Goal: Complete application form

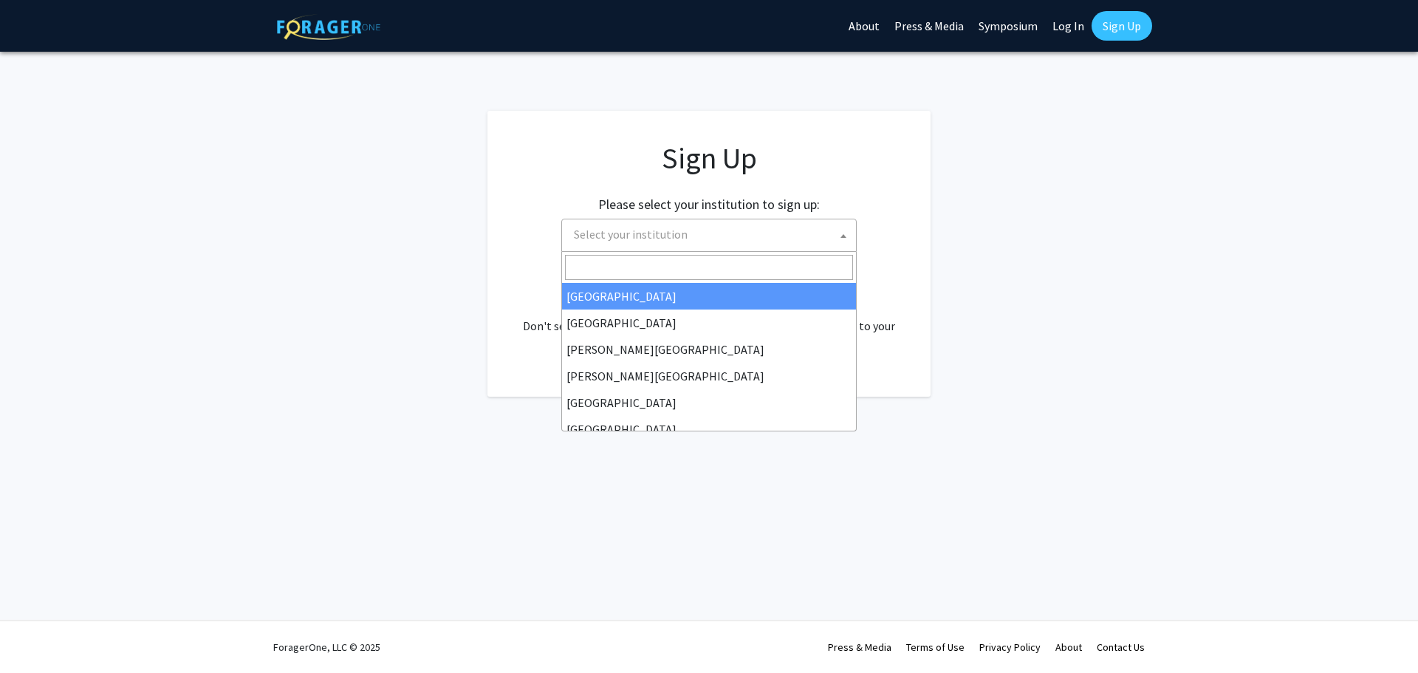
click at [714, 236] on span "Select your institution" at bounding box center [712, 234] width 288 height 30
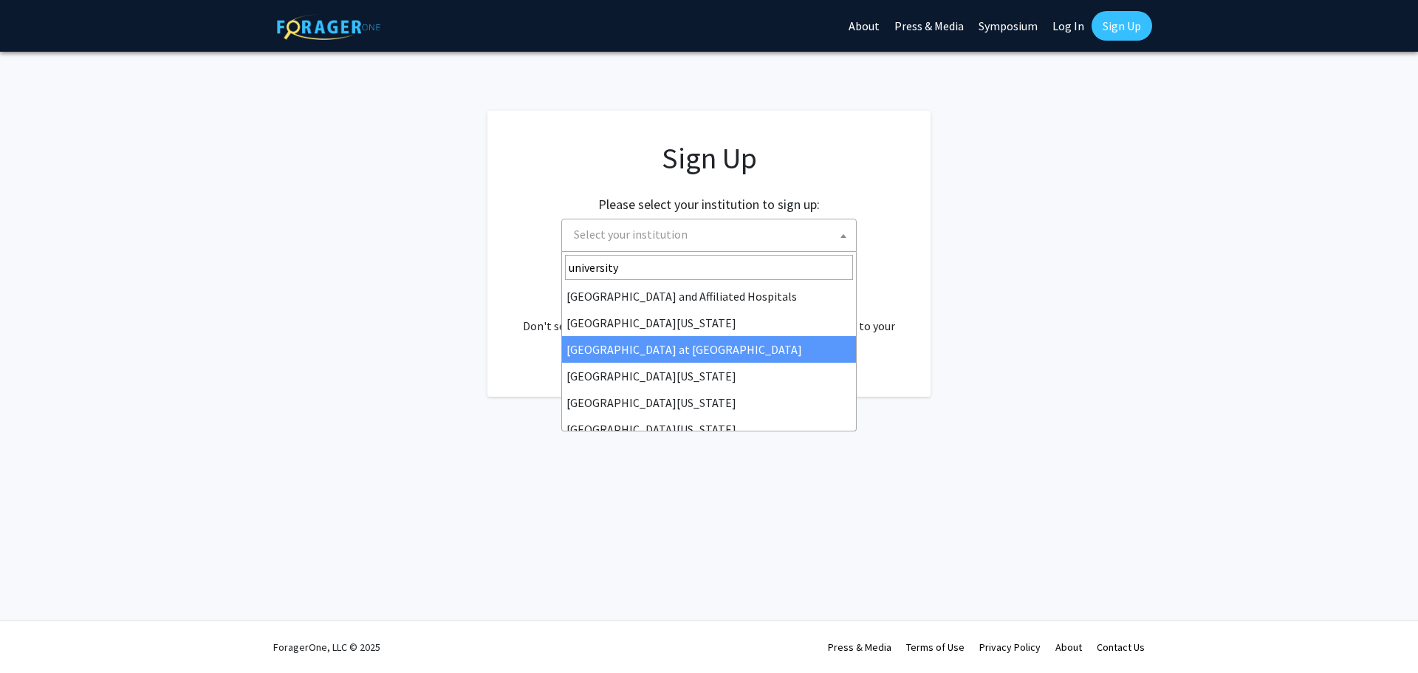
type input "university"
select select "18"
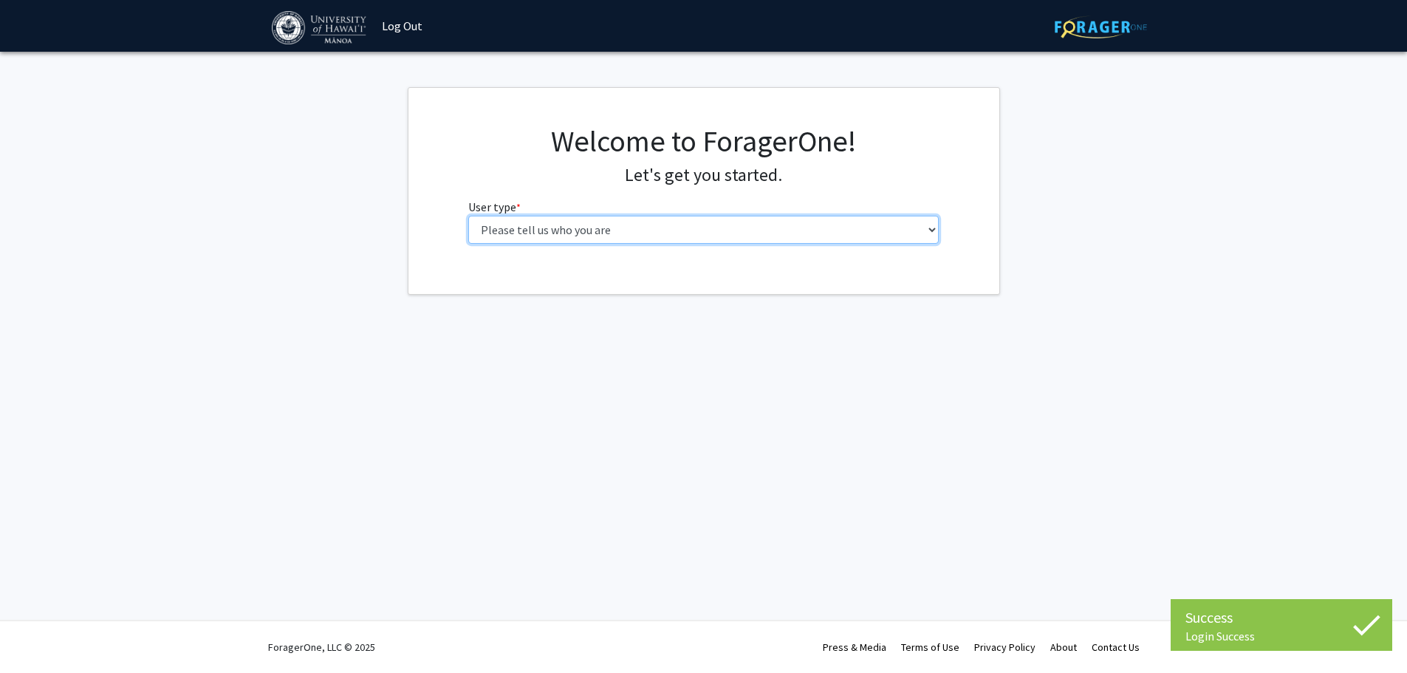
click at [643, 236] on select "Please tell us who you are Undergraduate Student Master's Student Doctoral Cand…" at bounding box center [703, 230] width 471 height 28
select select "1: undergrad"
click at [474, 216] on select "Please tell us who you are Undergraduate Student Master's Student Doctoral Cand…" at bounding box center [709, 230] width 471 height 28
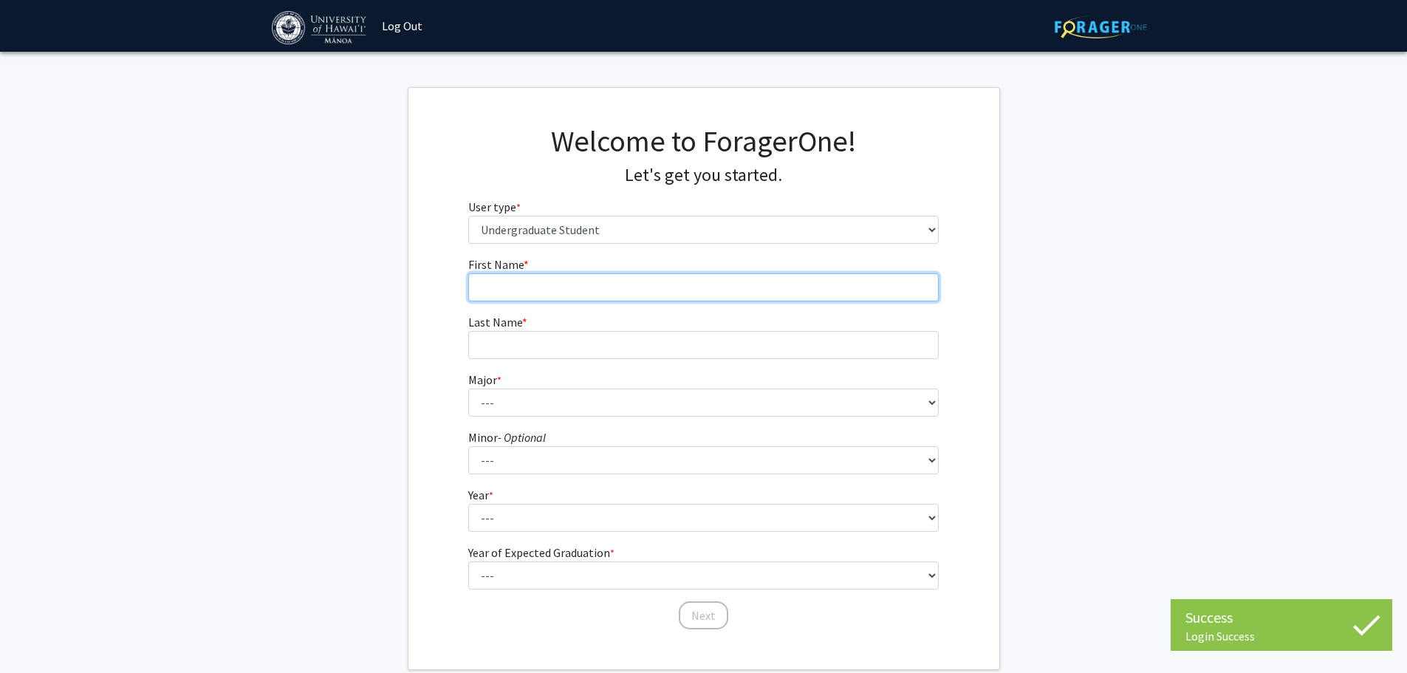
click at [692, 299] on input "First Name * required" at bounding box center [703, 287] width 471 height 28
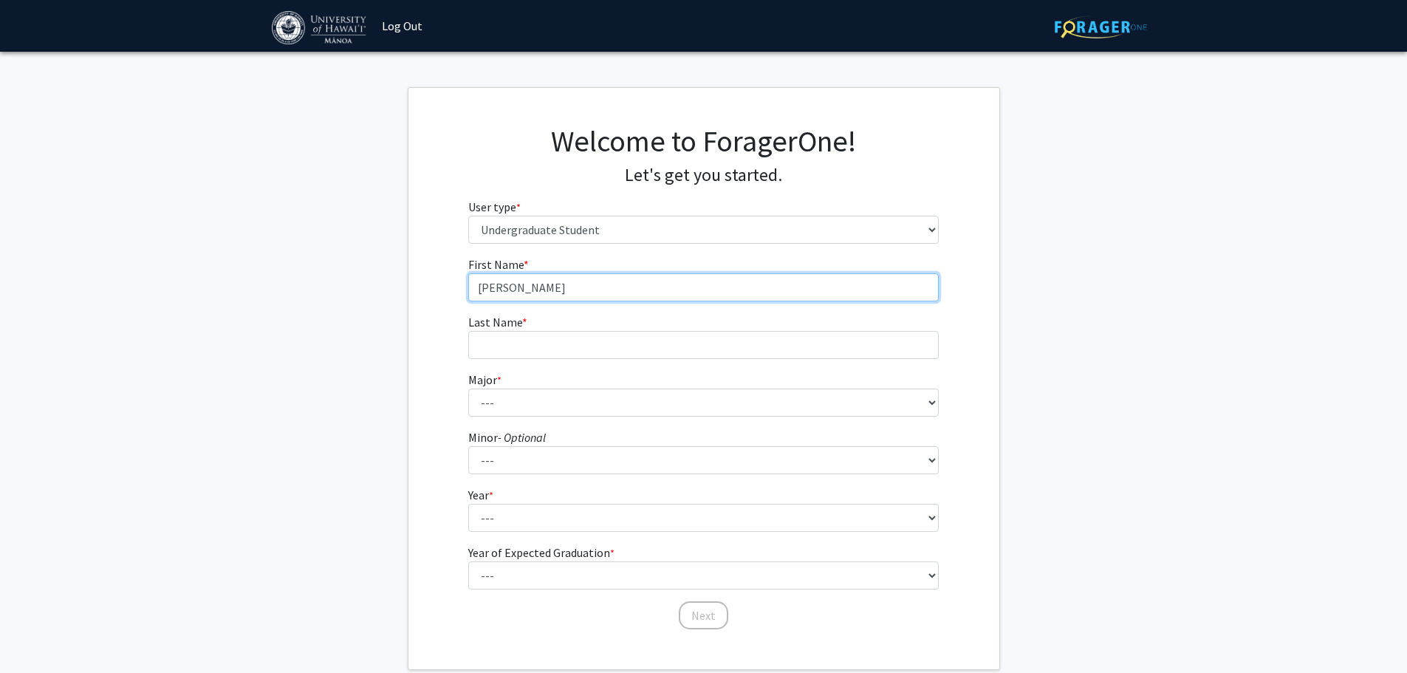
type input "[PERSON_NAME]"
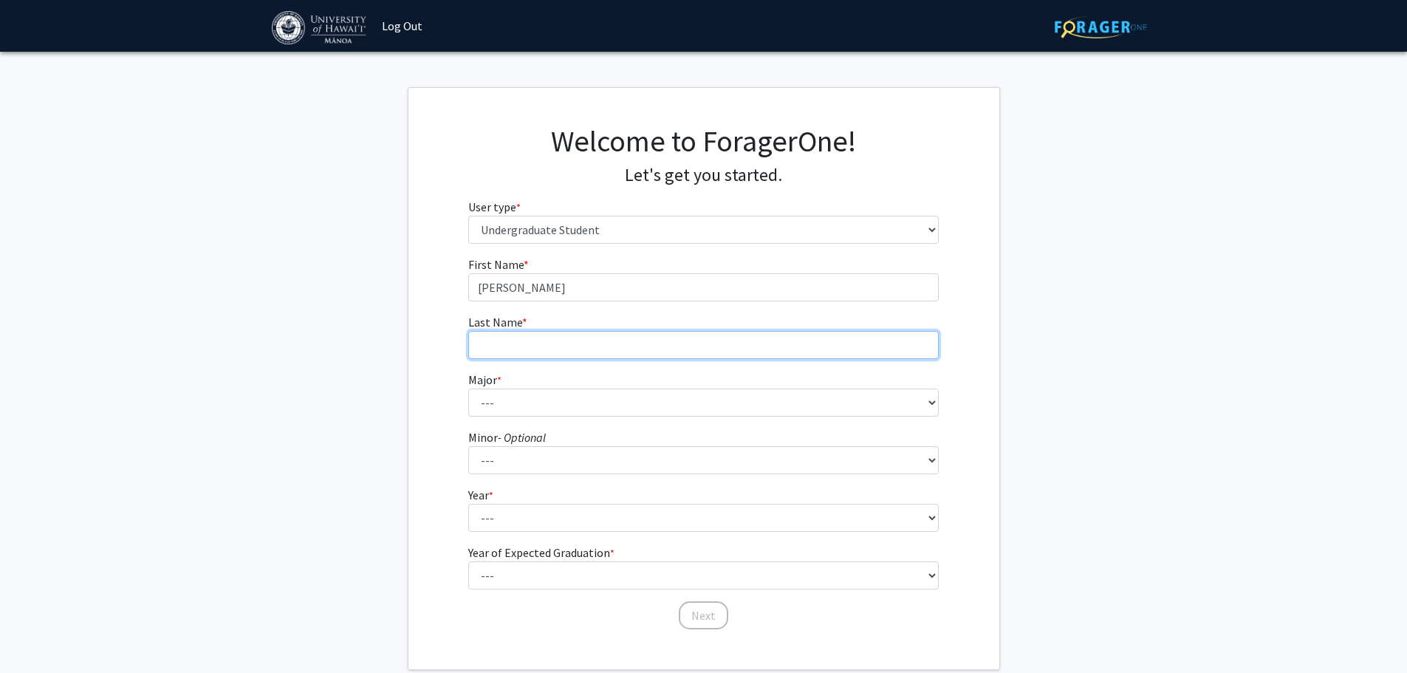
click at [688, 339] on input "Last Name * required" at bounding box center [703, 345] width 471 height 28
type input "[PERSON_NAME]"
click at [688, 387] on fg-select "Major * required --- Accounting American Studies Animal Sciences Anthropology A…" at bounding box center [703, 394] width 471 height 46
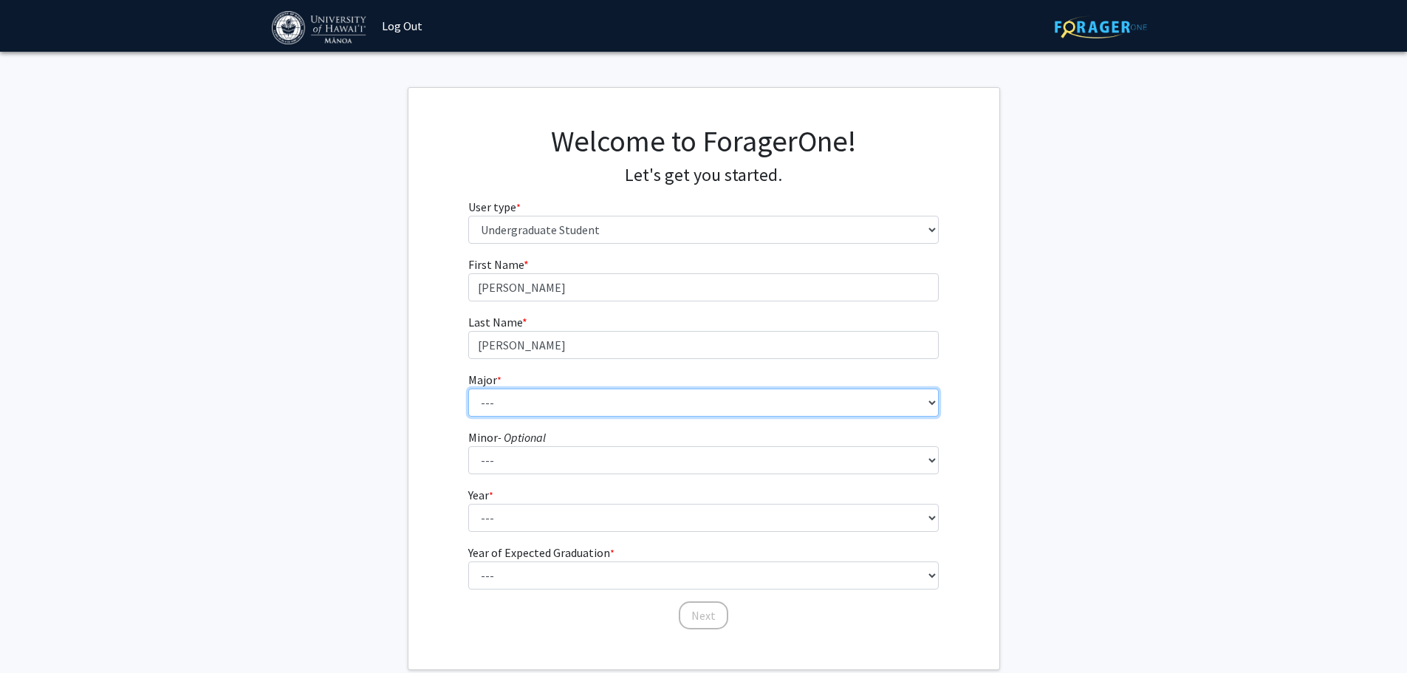
click at [688, 405] on select "--- Accounting American Studies Animal Sciences Anthropology Art Art History As…" at bounding box center [703, 403] width 471 height 28
select select "29: 1411"
click at [468, 389] on select "--- Accounting American Studies Animal Sciences Anthropology Art Art History As…" at bounding box center [703, 403] width 471 height 28
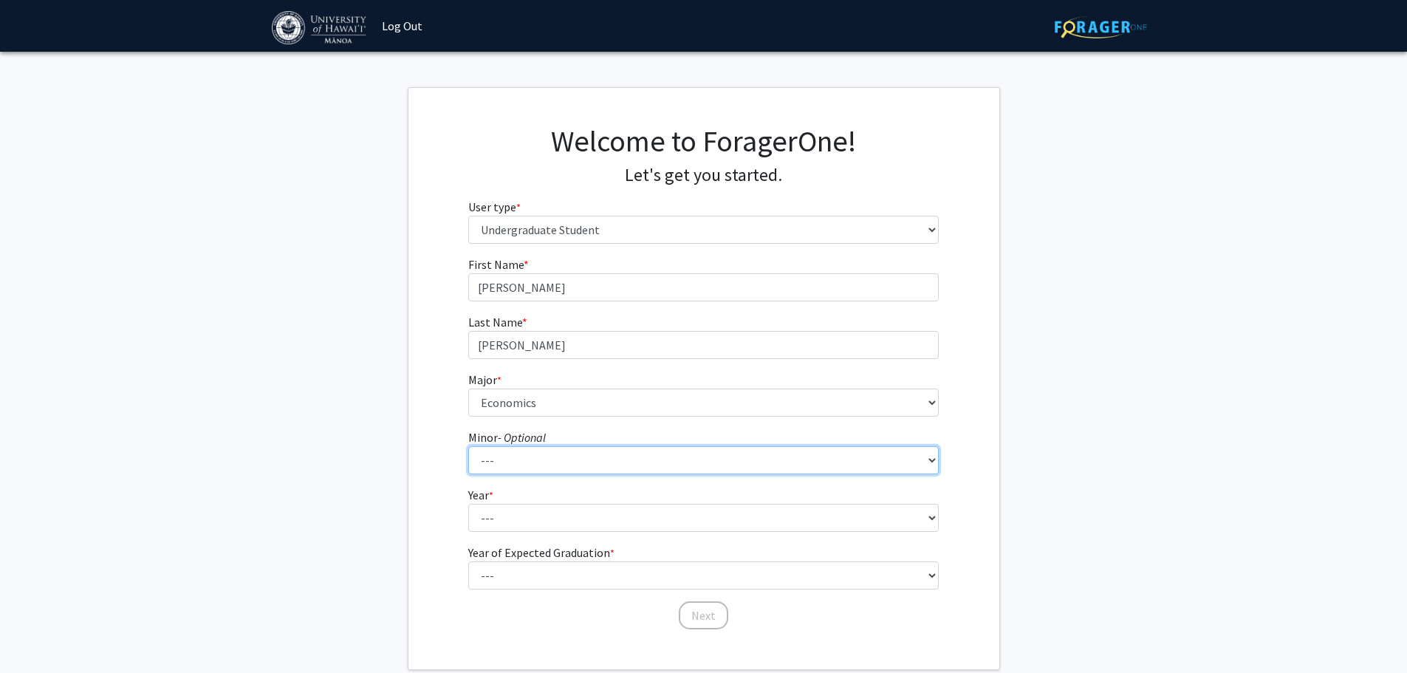
click at [652, 457] on select "--- American Studies Anthropology Art Art History Asian Studies Astronomy Astro…" at bounding box center [703, 460] width 471 height 28
select select "42: 1064"
click at [468, 446] on select "--- American Studies Anthropology Art Art History Asian Studies Astronomy Astro…" at bounding box center [703, 460] width 471 height 28
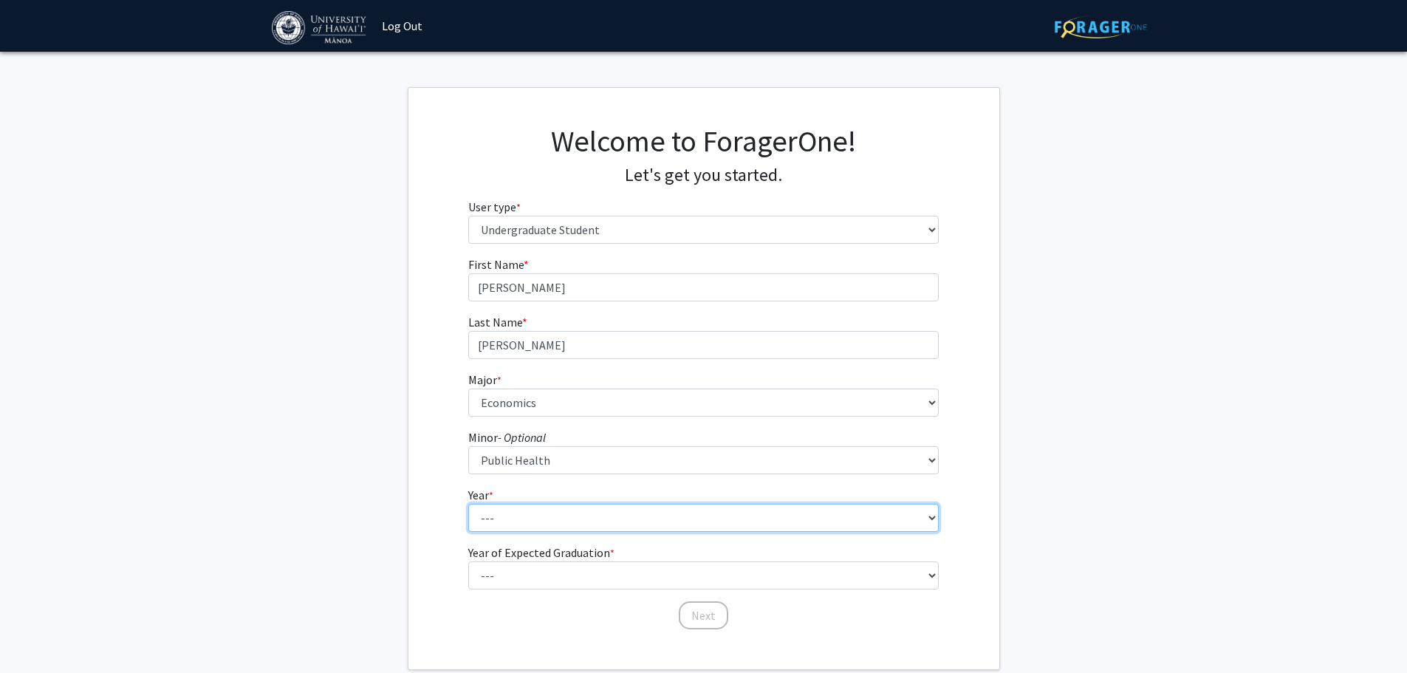
click at [692, 510] on select "--- First-year Sophomore Junior Senior Postbaccalaureate Certificate" at bounding box center [703, 518] width 471 height 28
select select "3: junior"
click at [468, 504] on select "--- First-year Sophomore Junior Senior Postbaccalaureate Certificate" at bounding box center [703, 518] width 471 height 28
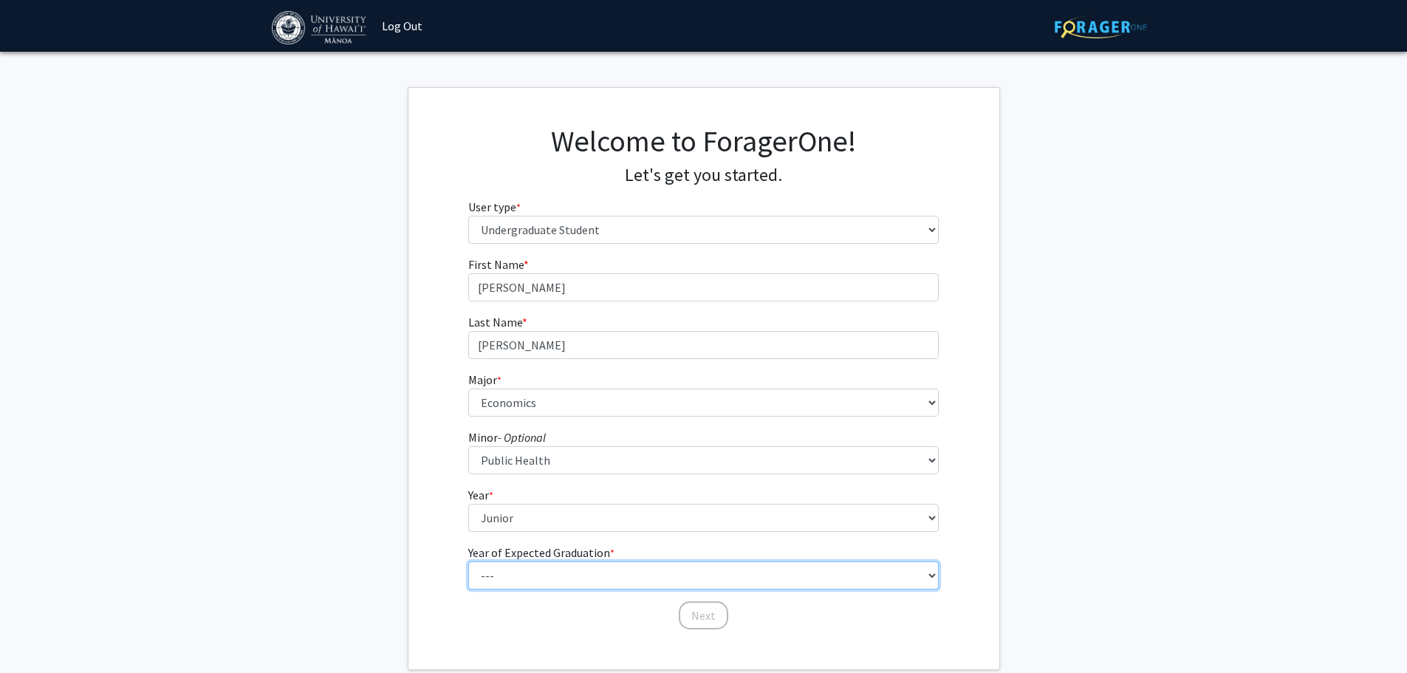
click at [707, 572] on select "--- 2025 2026 2027 2028 2029 2030 2031 2032 2033 2034" at bounding box center [703, 575] width 471 height 28
select select "3: 2027"
click at [468, 561] on select "--- 2025 2026 2027 2028 2029 2030 2031 2032 2033 2034" at bounding box center [703, 575] width 471 height 28
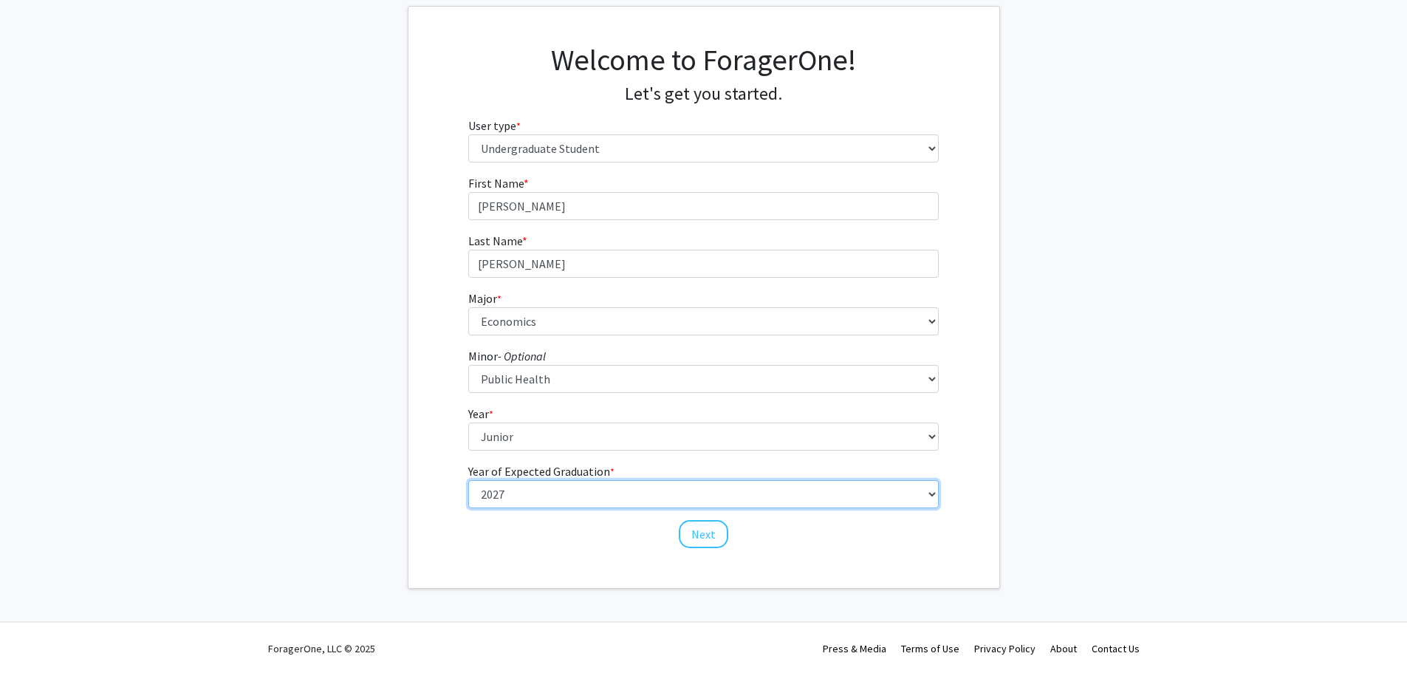
scroll to position [83, 0]
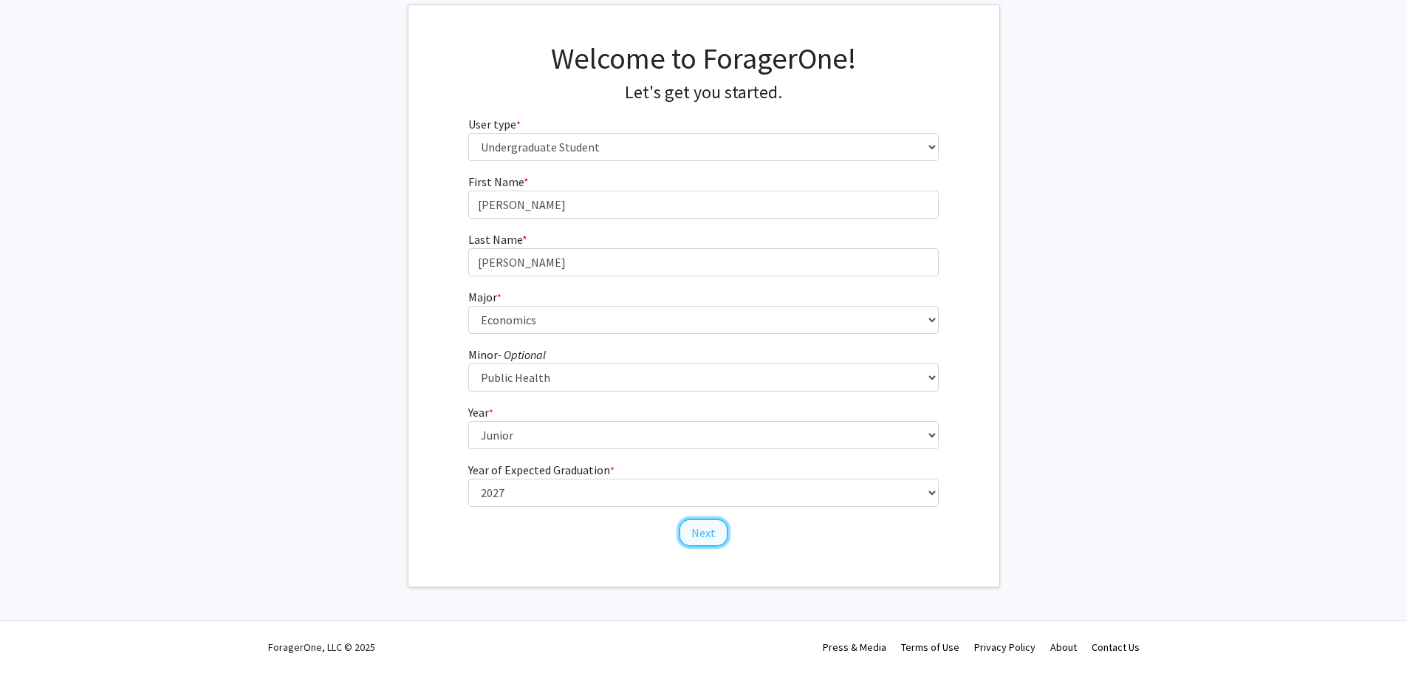
click at [706, 533] on button "Next" at bounding box center [703, 533] width 49 height 28
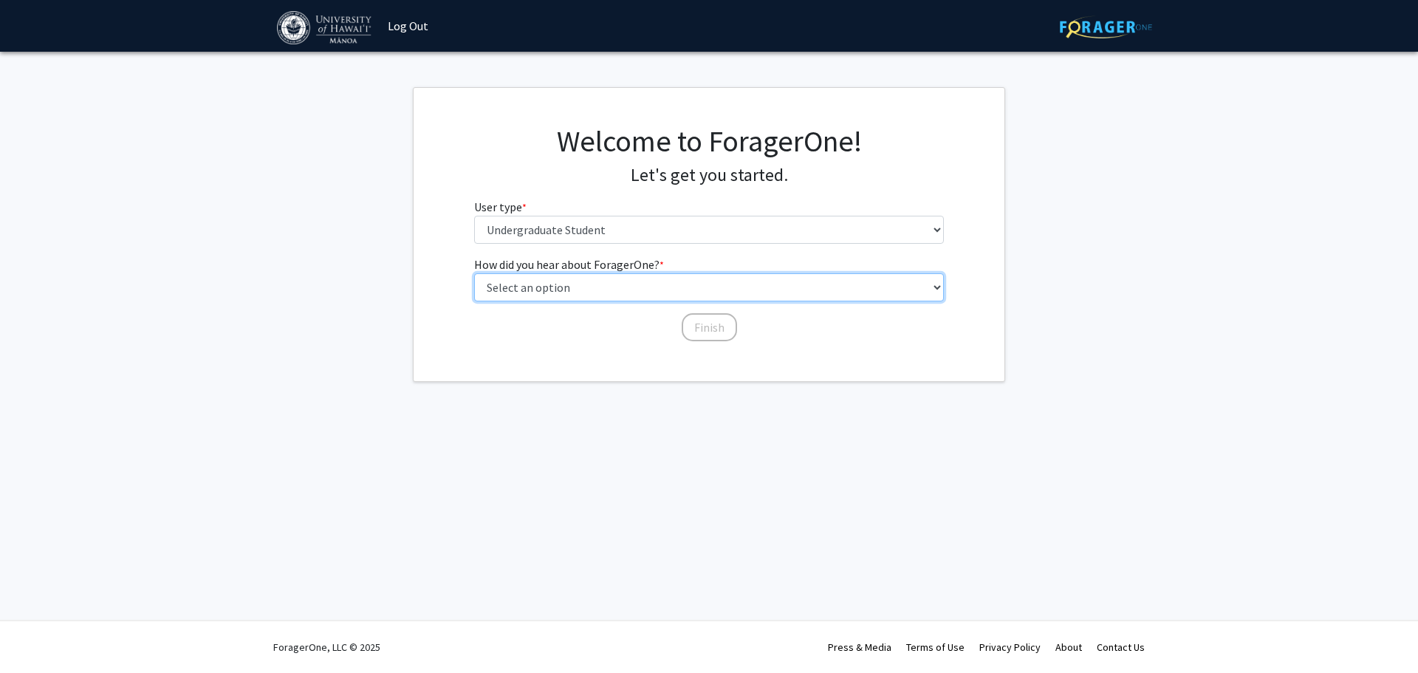
click at [701, 286] on select "Select an option Peer/student recommendation Faculty/staff recommendation Unive…" at bounding box center [709, 287] width 471 height 28
select select "3: university_website"
click at [474, 273] on select "Select an option Peer/student recommendation Faculty/staff recommendation Unive…" at bounding box center [709, 287] width 471 height 28
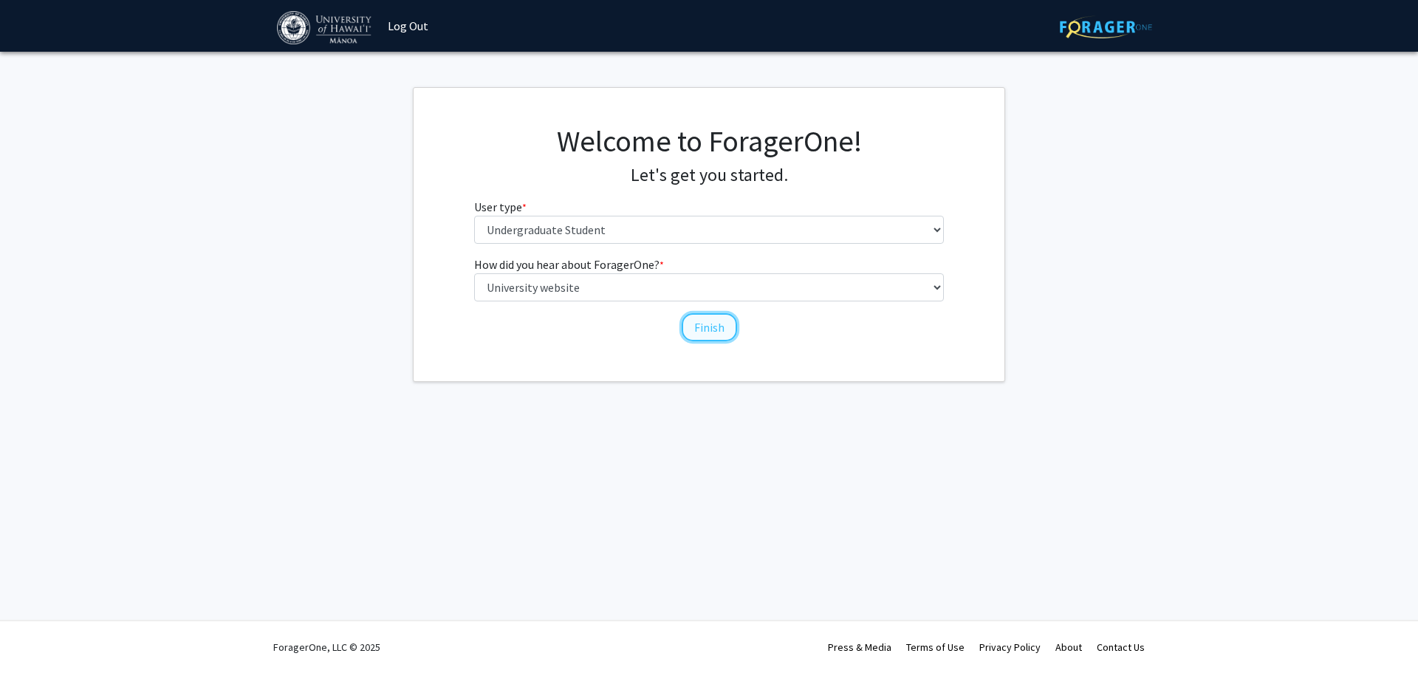
click at [717, 326] on button "Finish" at bounding box center [709, 327] width 55 height 28
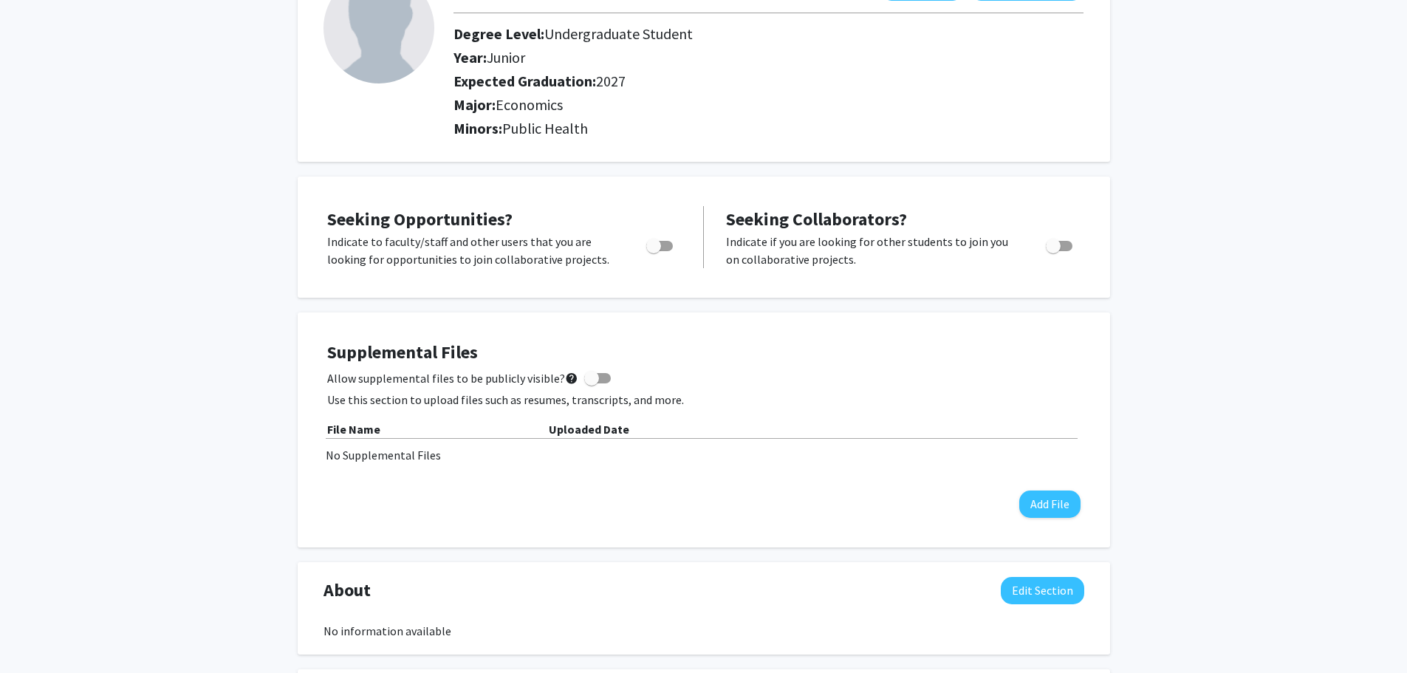
scroll to position [74, 0]
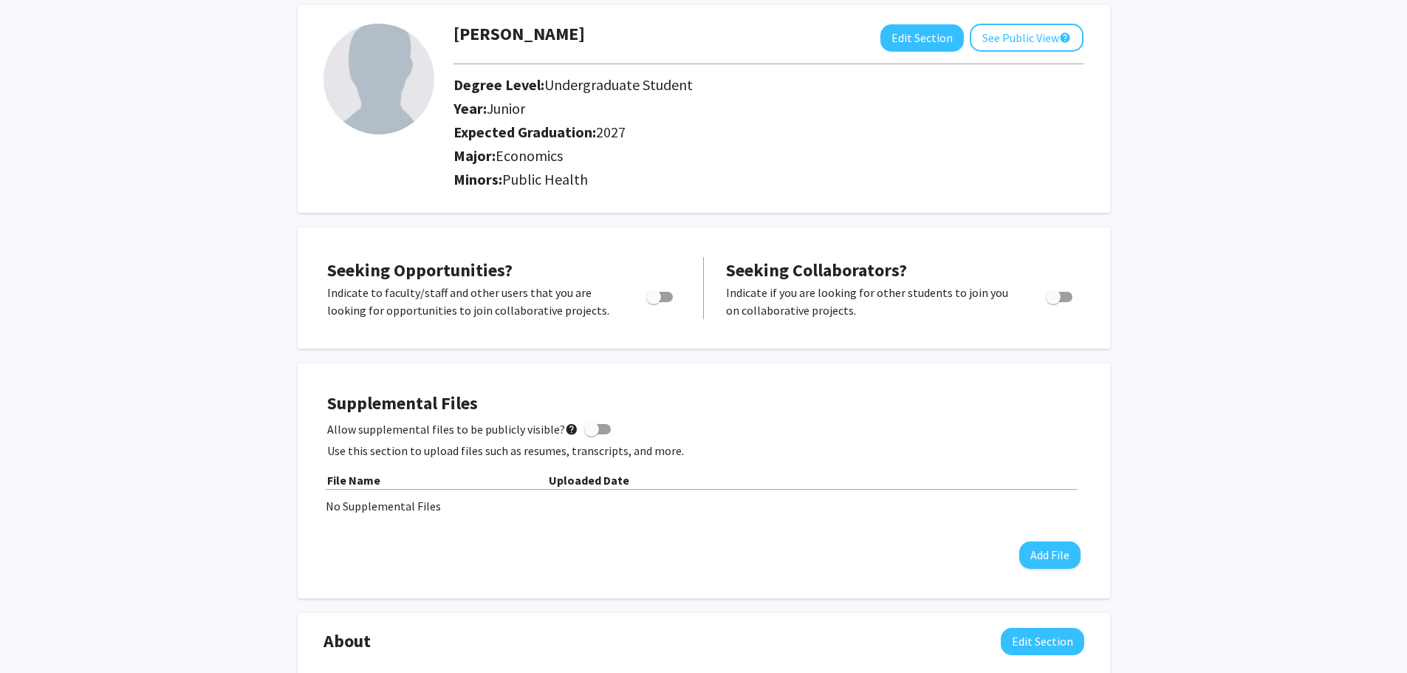
click at [677, 294] on div "Toggle" at bounding box center [660, 295] width 41 height 22
click at [666, 295] on span "Toggle" at bounding box center [659, 297] width 27 height 10
click at [654, 302] on input "Are you actively seeking opportunities?" at bounding box center [653, 302] width 1 height 1
checkbox input "true"
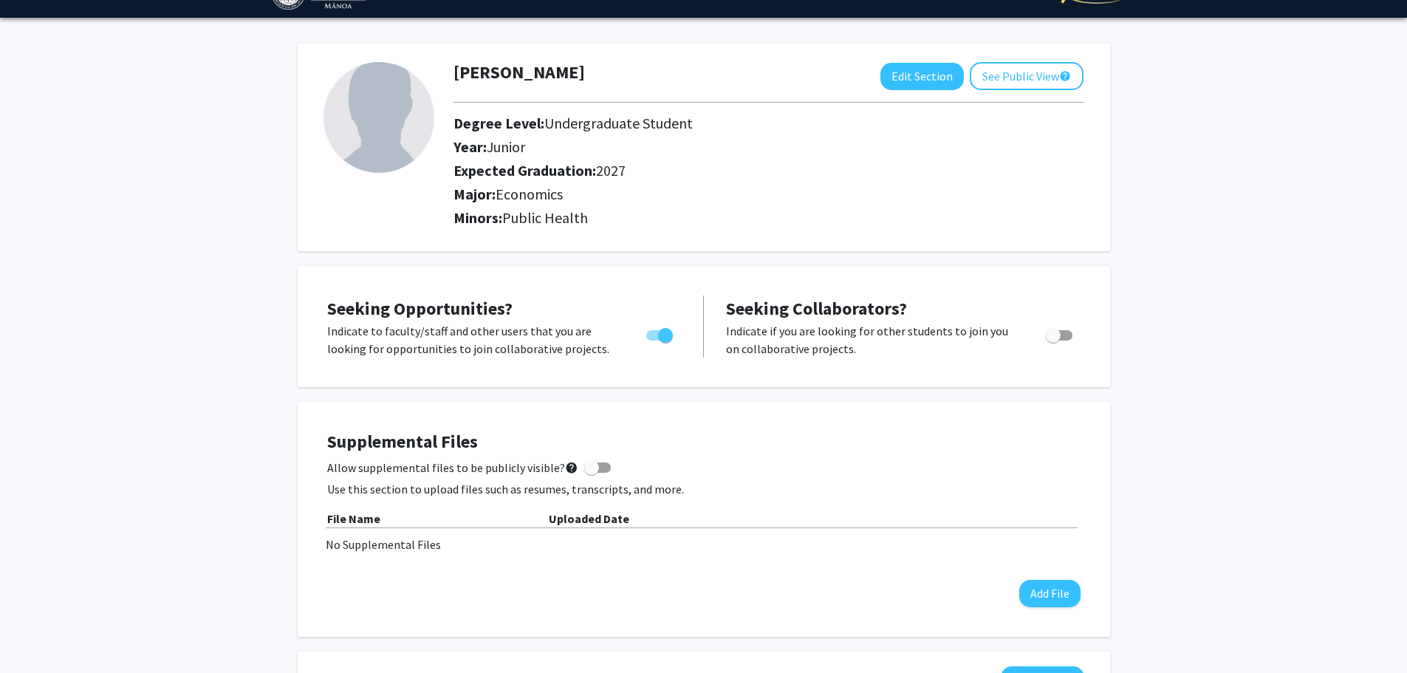
scroll to position [0, 0]
